Goal: Task Accomplishment & Management: Manage account settings

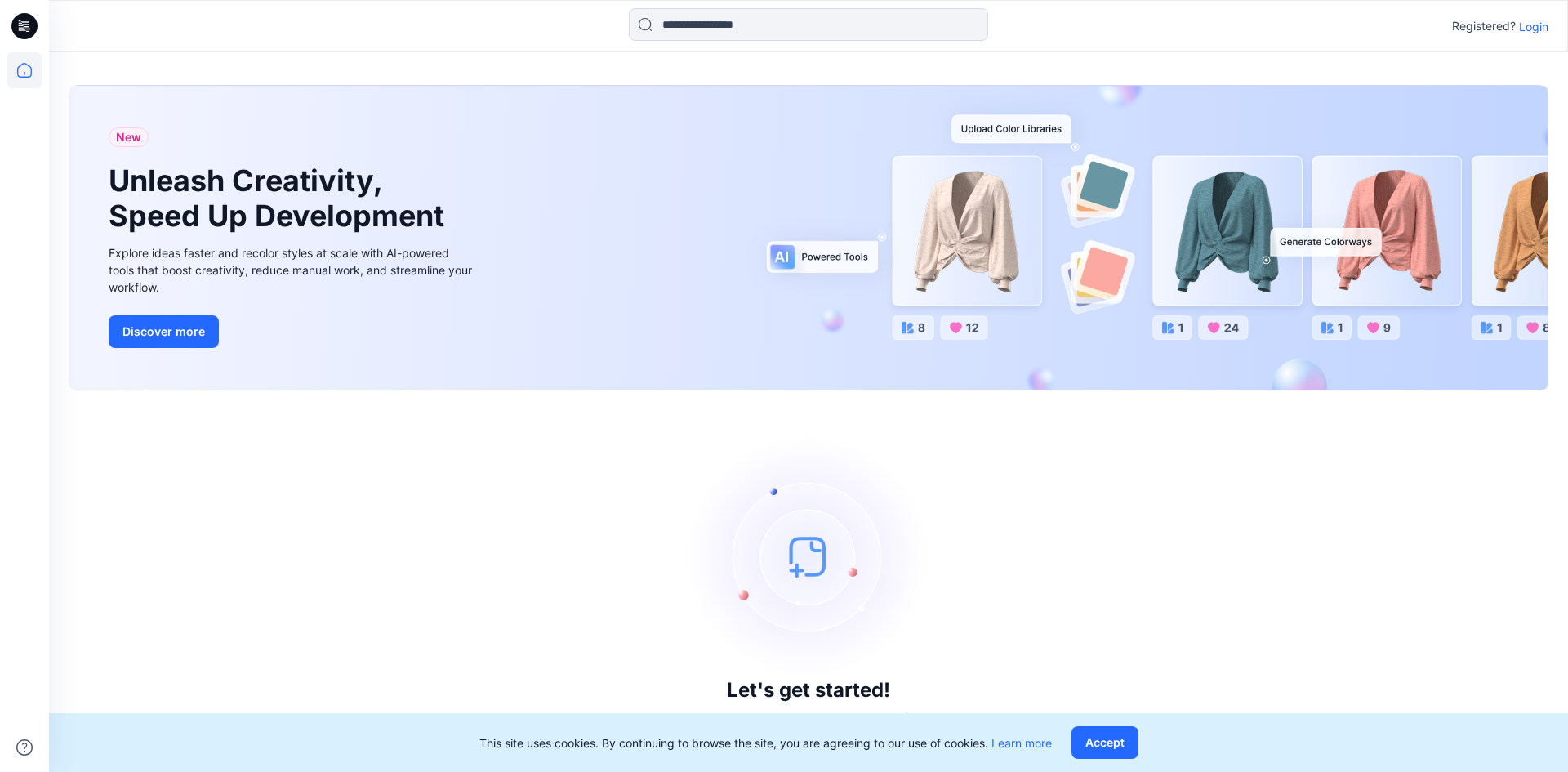
click at [1534, 30] on p "Login" at bounding box center [1534, 26] width 30 height 17
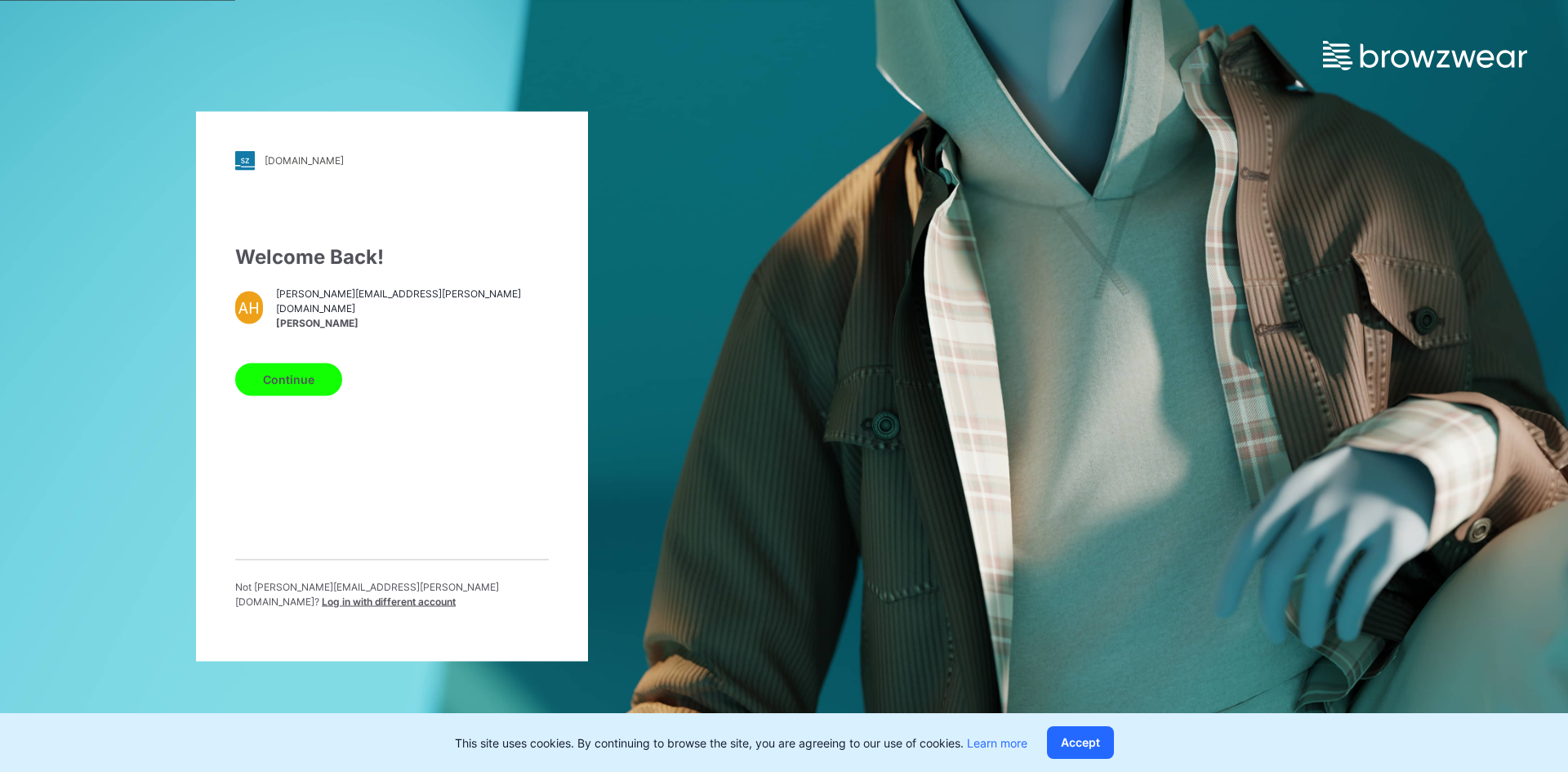
click at [258, 395] on button "Continue" at bounding box center [289, 379] width 107 height 33
click at [274, 393] on button "Continue" at bounding box center [289, 379] width 107 height 33
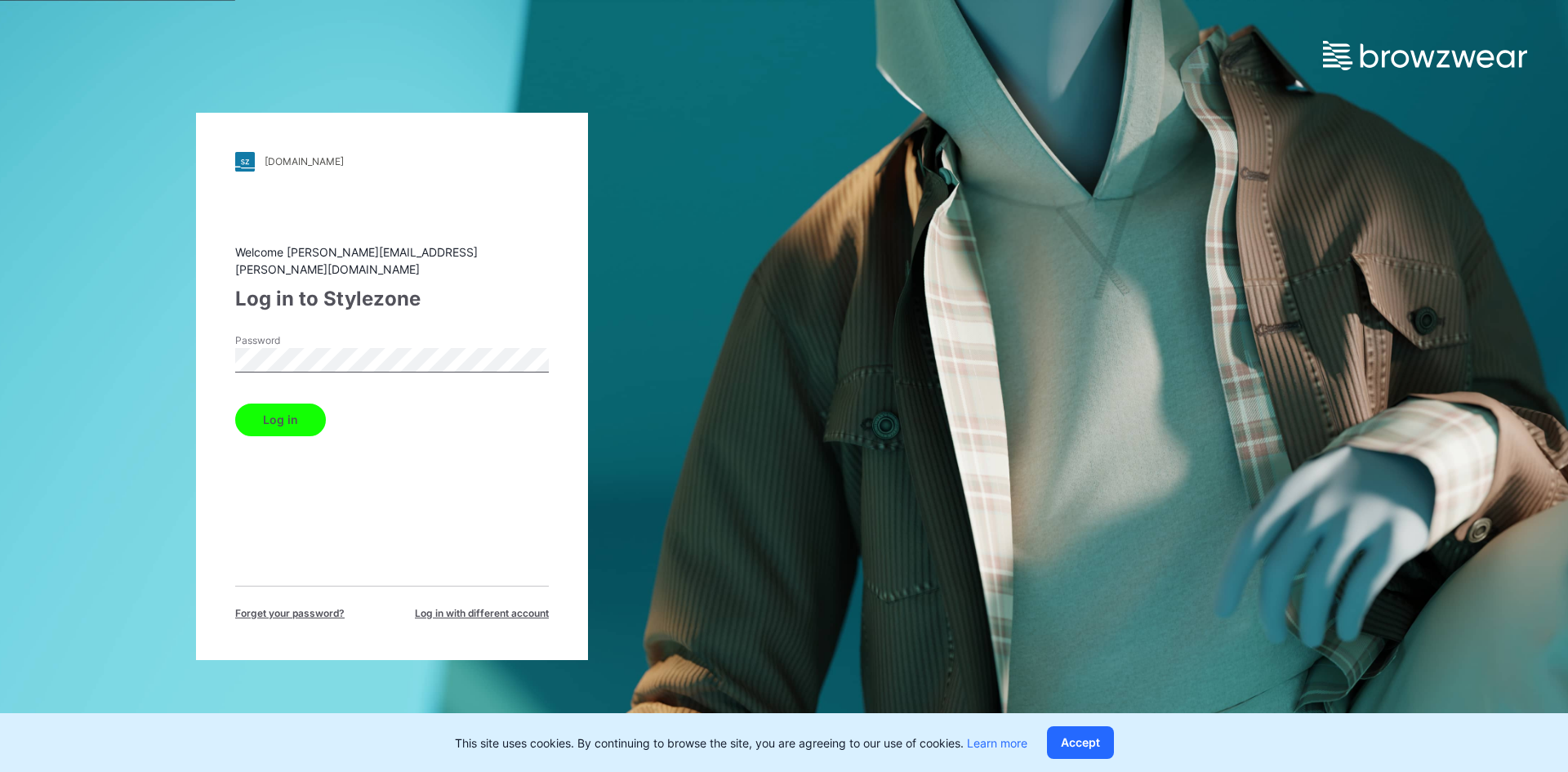
click at [289, 410] on button "Log in" at bounding box center [280, 420] width 91 height 33
